Goal: Communication & Community: Answer question/provide support

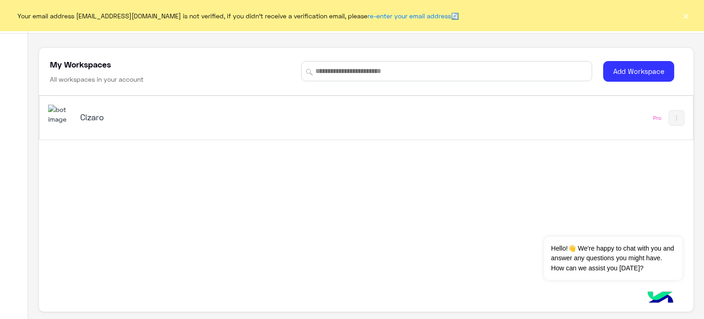
click at [129, 118] on h5 "Cizaro" at bounding box center [194, 116] width 229 height 11
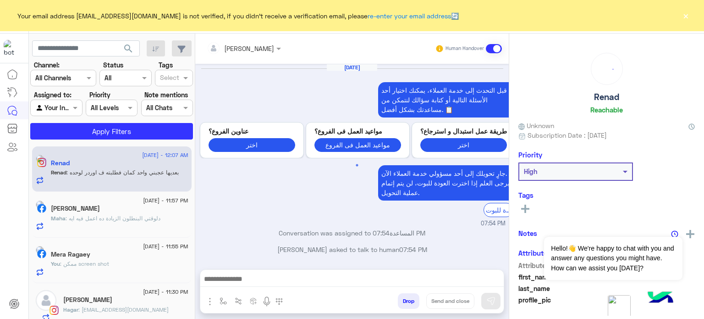
scroll to position [271, 0]
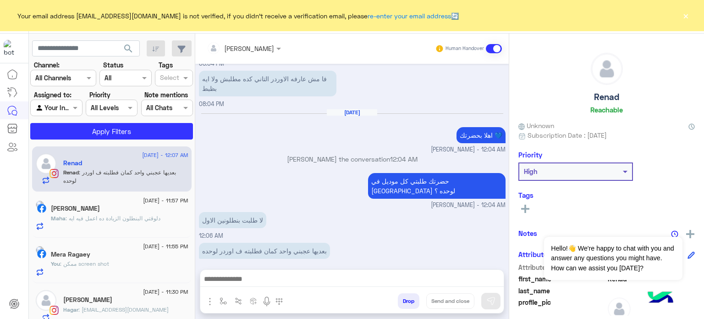
click at [679, 18] on div "Your email address aminahamdy412@gmail.com is not verified, if you didn't recei…" at bounding box center [352, 15] width 704 height 31
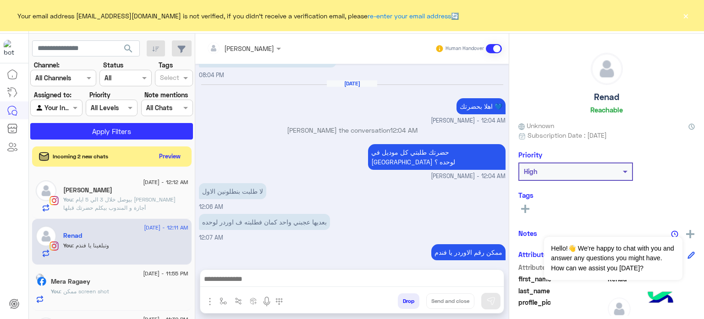
click at [682, 19] on button "×" at bounding box center [685, 15] width 9 height 9
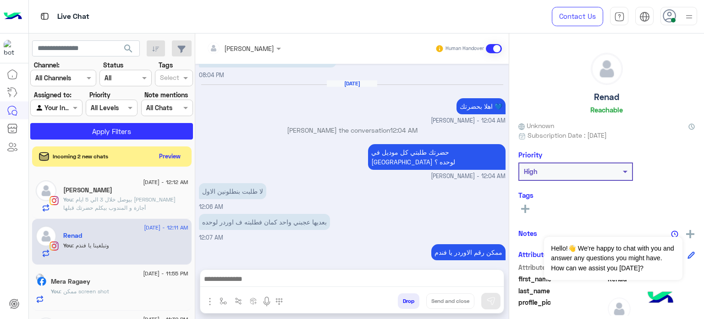
click at [687, 18] on img at bounding box center [688, 16] width 11 height 11
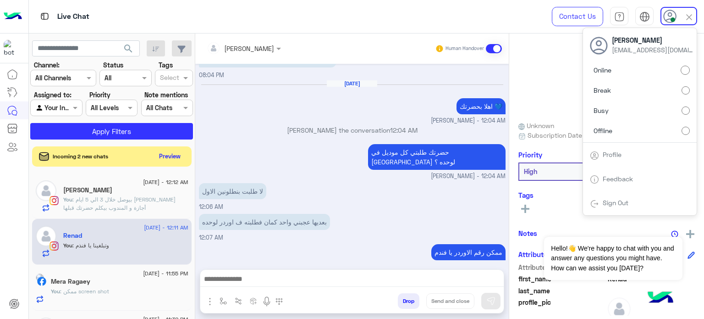
click at [649, 130] on label "Offline" at bounding box center [640, 130] width 100 height 16
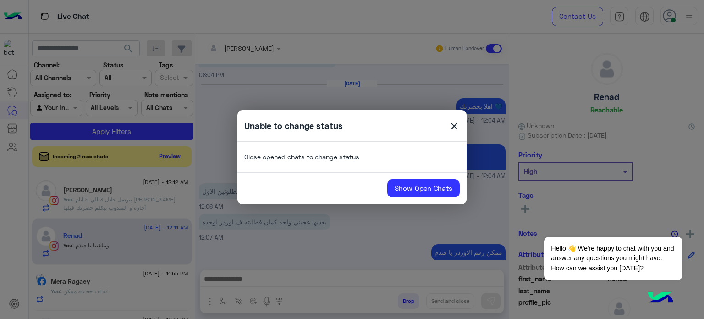
click at [452, 127] on span "close" at bounding box center [454, 128] width 11 height 14
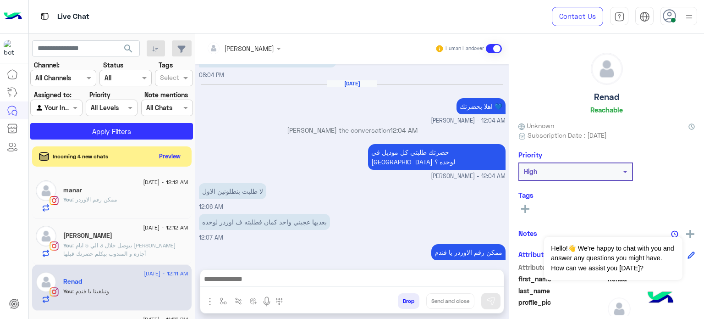
scroll to position [330, 0]
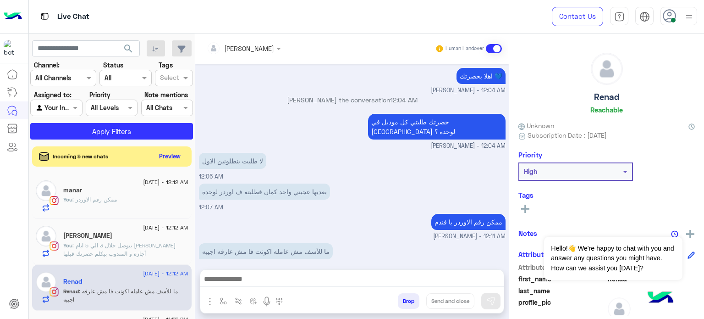
click at [689, 22] on div at bounding box center [688, 15] width 11 height 17
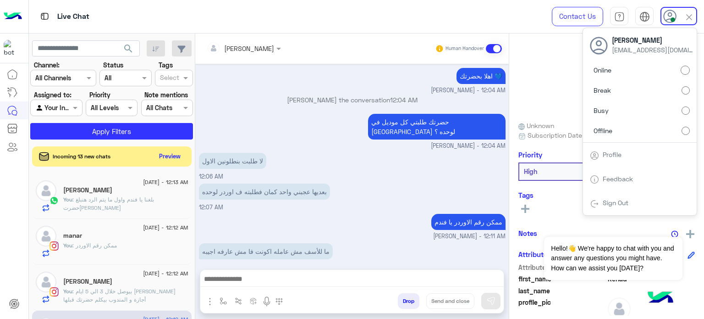
click at [662, 133] on label "Offline" at bounding box center [640, 130] width 100 height 16
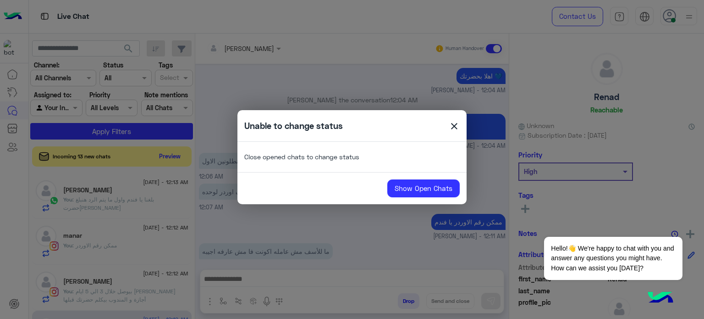
click at [453, 126] on span "close" at bounding box center [454, 128] width 11 height 14
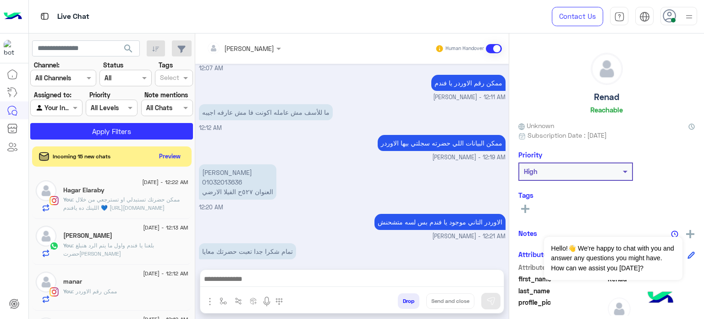
scroll to position [486, 0]
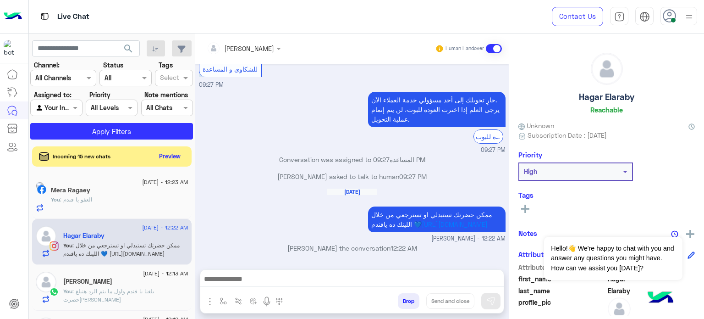
scroll to position [222, 0]
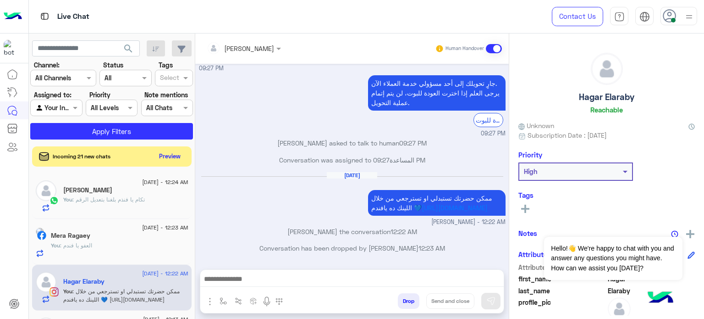
click at [119, 240] on div "Mera Ragaey" at bounding box center [119, 236] width 137 height 10
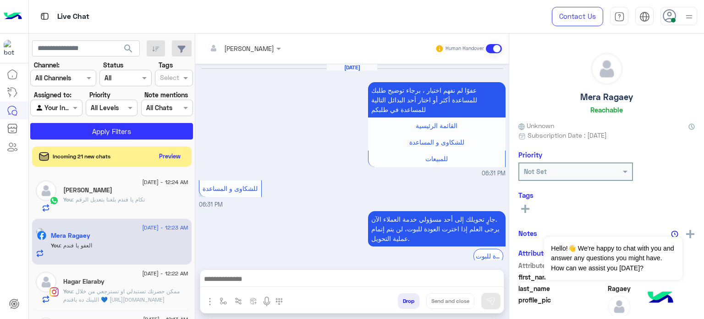
scroll to position [171, 0]
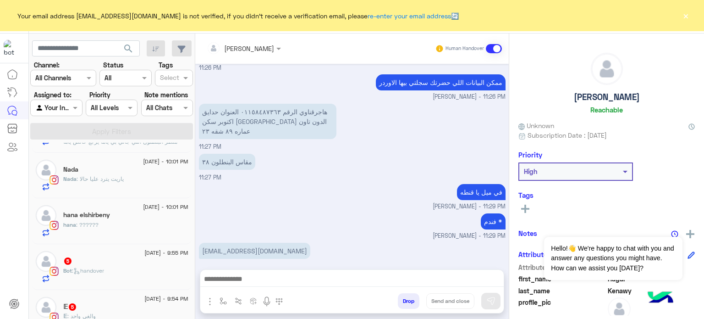
scroll to position [188, 0]
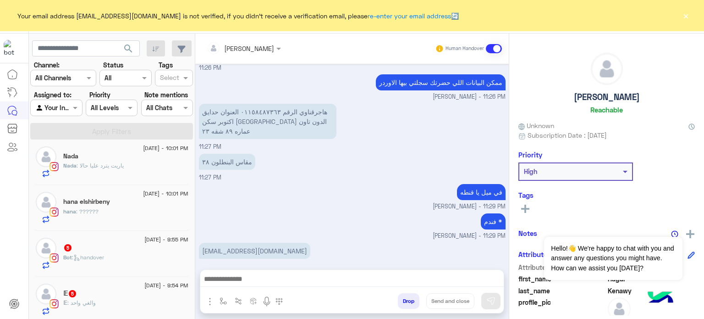
click at [141, 211] on div "hana : ??????" at bounding box center [125, 215] width 125 height 16
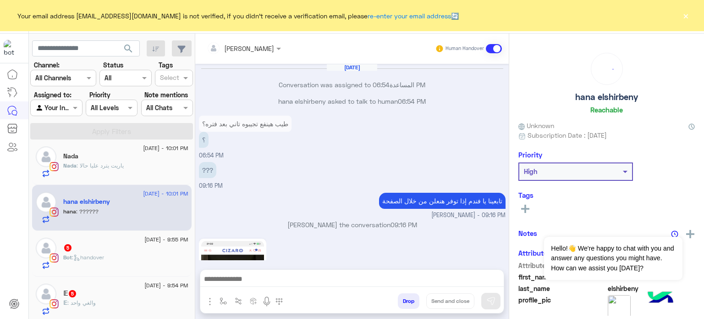
scroll to position [339, 0]
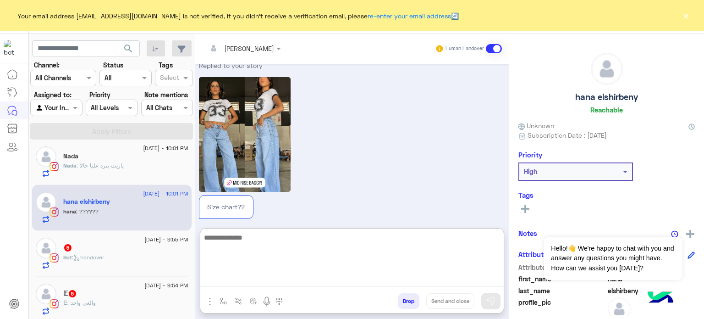
click at [264, 275] on textarea at bounding box center [351, 258] width 303 height 55
type textarea "*"
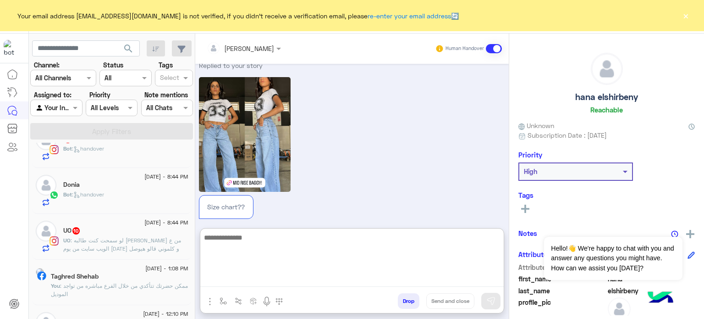
scroll to position [779, 0]
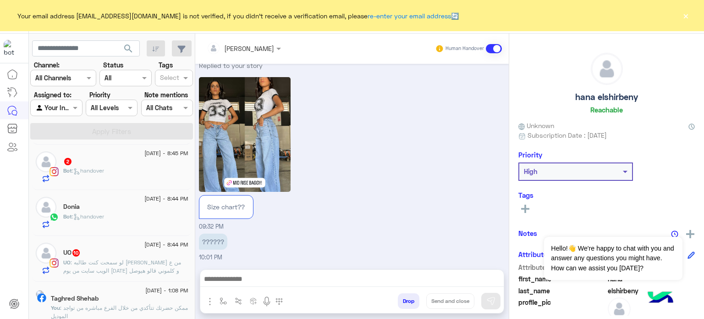
click at [139, 218] on div "Bot : handover" at bounding box center [125, 220] width 125 height 16
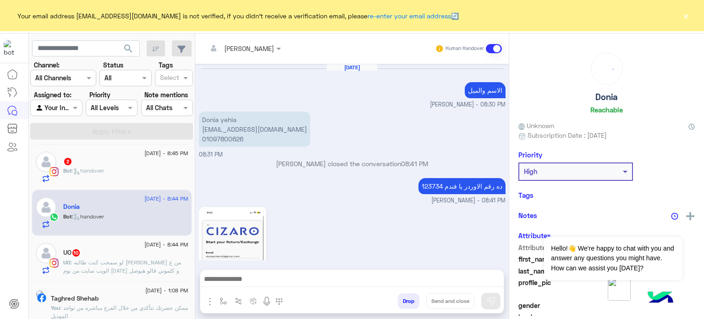
scroll to position [302, 0]
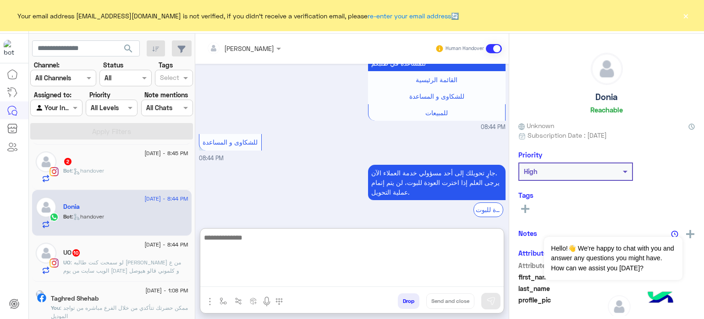
click at [240, 278] on textarea at bounding box center [351, 258] width 303 height 55
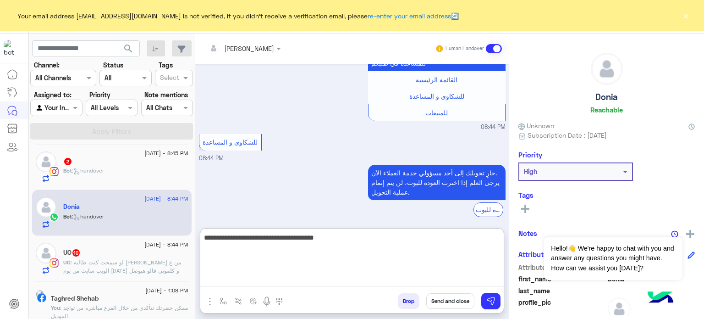
type textarea "**********"
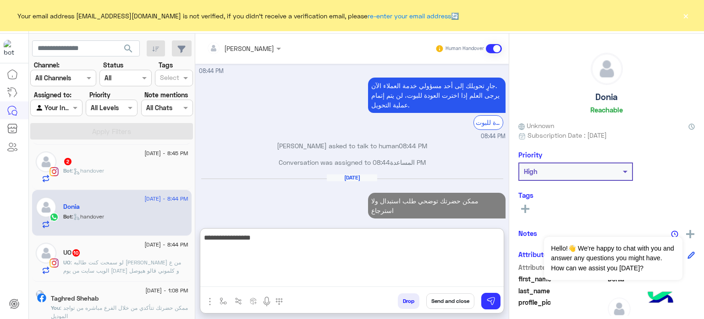
type textarea "**********"
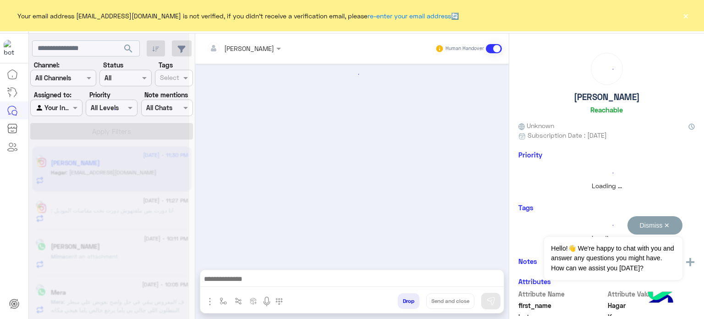
click at [671, 221] on button "Dismiss ✕" at bounding box center [654, 225] width 55 height 18
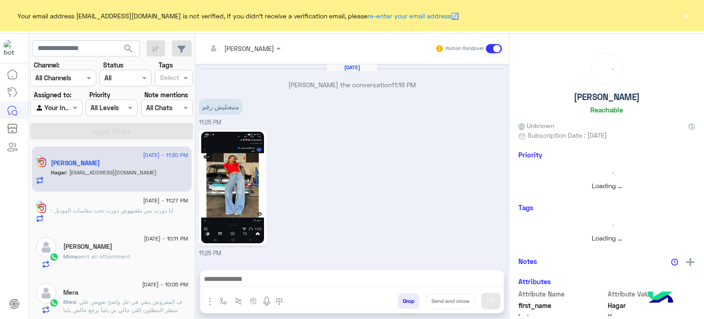
scroll to position [216, 0]
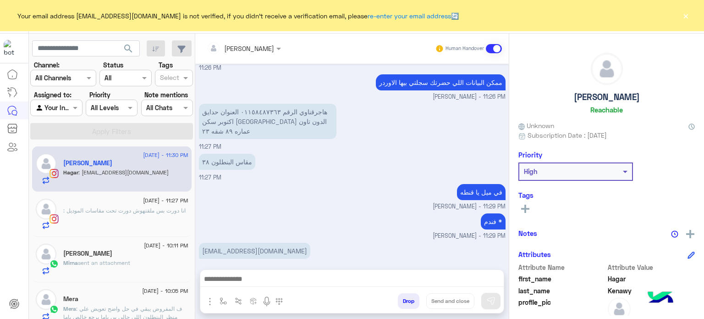
click at [683, 15] on button "×" at bounding box center [685, 15] width 9 height 9
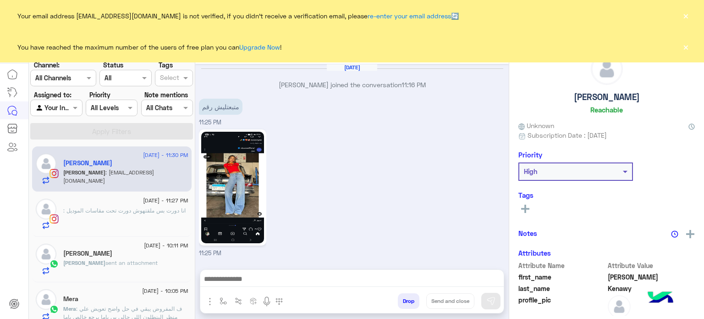
scroll to position [216, 0]
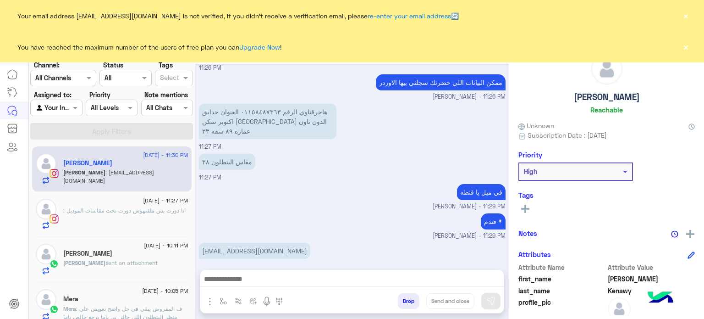
click at [684, 17] on button "×" at bounding box center [685, 15] width 9 height 9
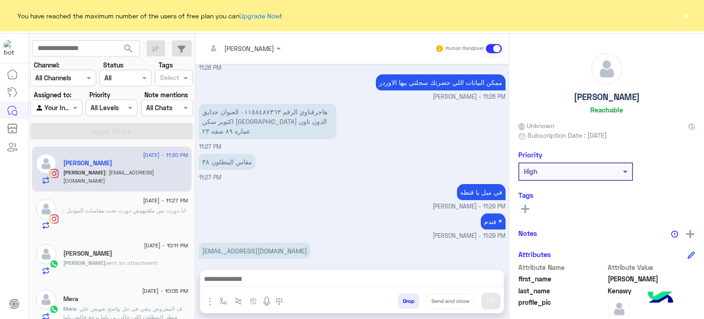
click at [687, 16] on button "×" at bounding box center [685, 15] width 9 height 9
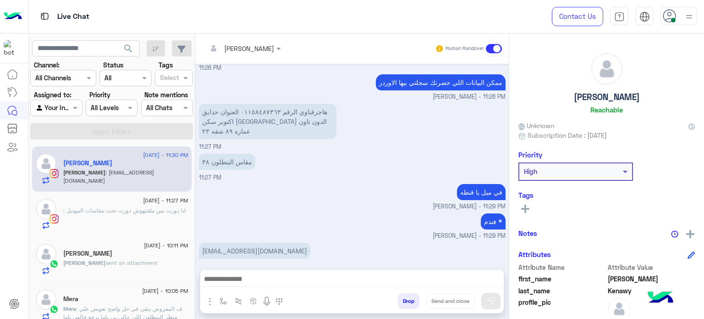
click at [687, 20] on img at bounding box center [688, 16] width 11 height 11
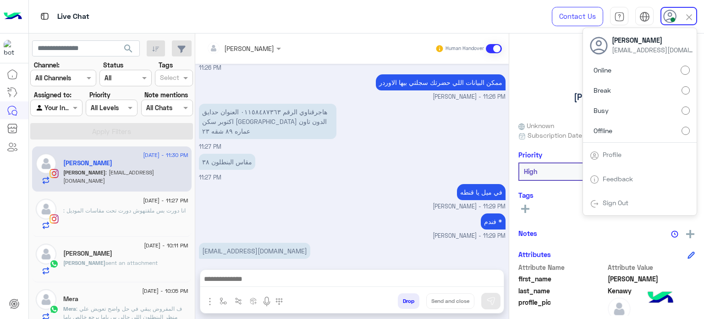
click at [617, 130] on label "Offline" at bounding box center [640, 130] width 100 height 16
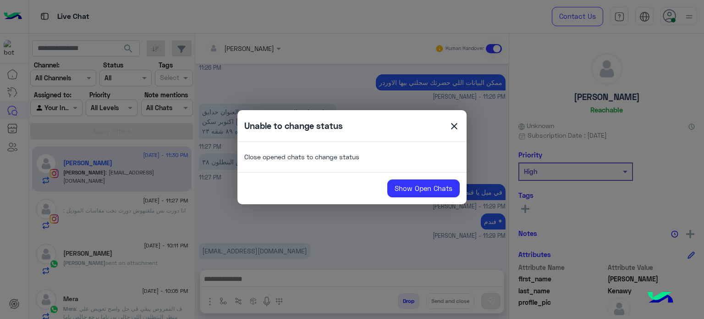
click at [449, 122] on span "close" at bounding box center [454, 128] width 11 height 14
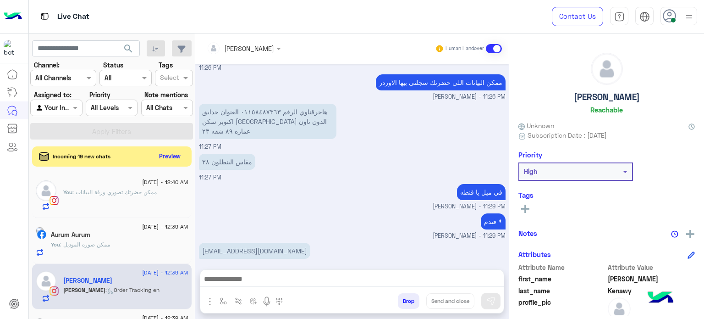
scroll to position [248, 0]
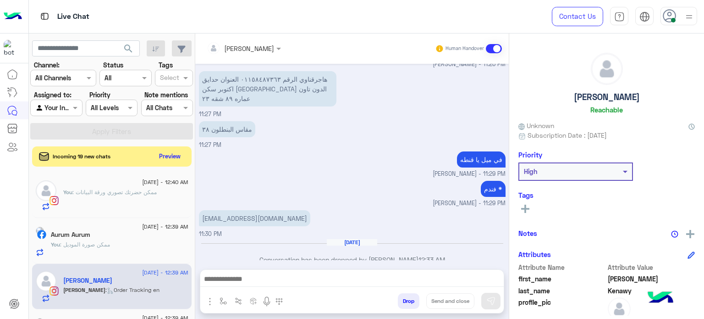
click at [692, 13] on img at bounding box center [688, 16] width 11 height 11
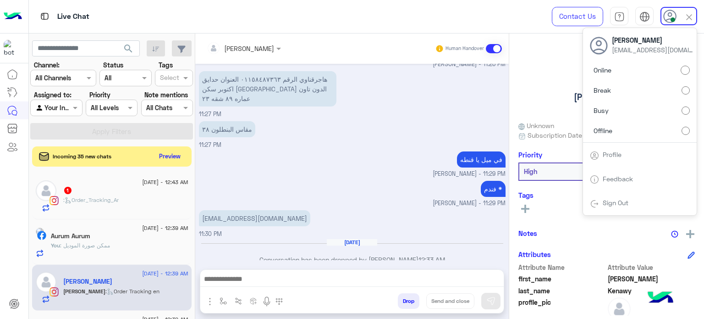
click at [675, 132] on label "Offline" at bounding box center [640, 130] width 100 height 16
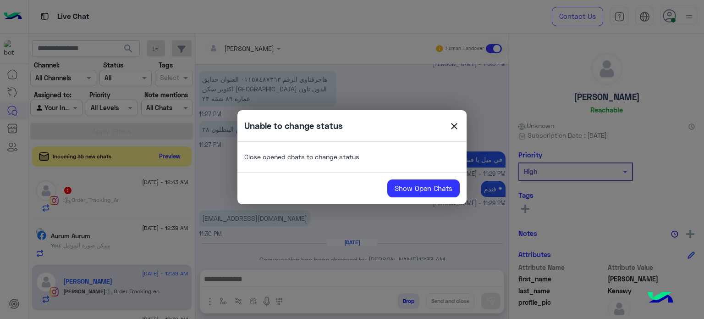
click at [453, 129] on span "close" at bounding box center [454, 128] width 11 height 14
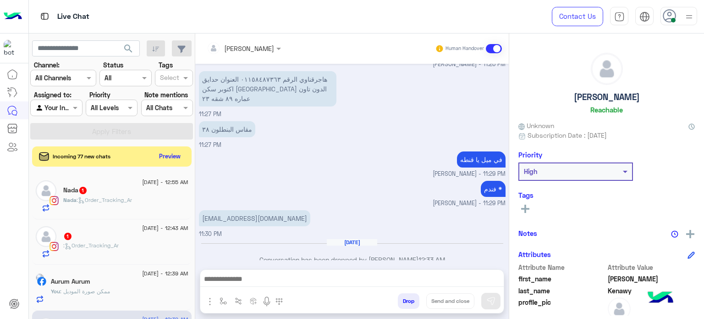
click at [687, 9] on div at bounding box center [688, 15] width 11 height 17
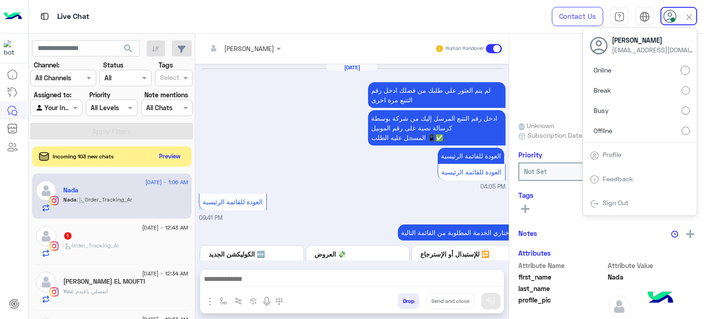
scroll to position [268, 0]
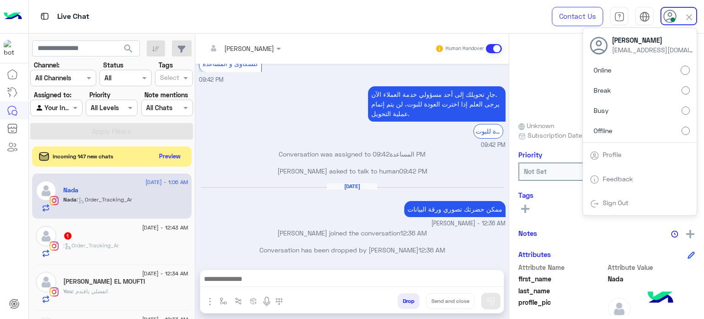
click at [624, 131] on label "Offline" at bounding box center [640, 130] width 100 height 16
